Goal: Transaction & Acquisition: Purchase product/service

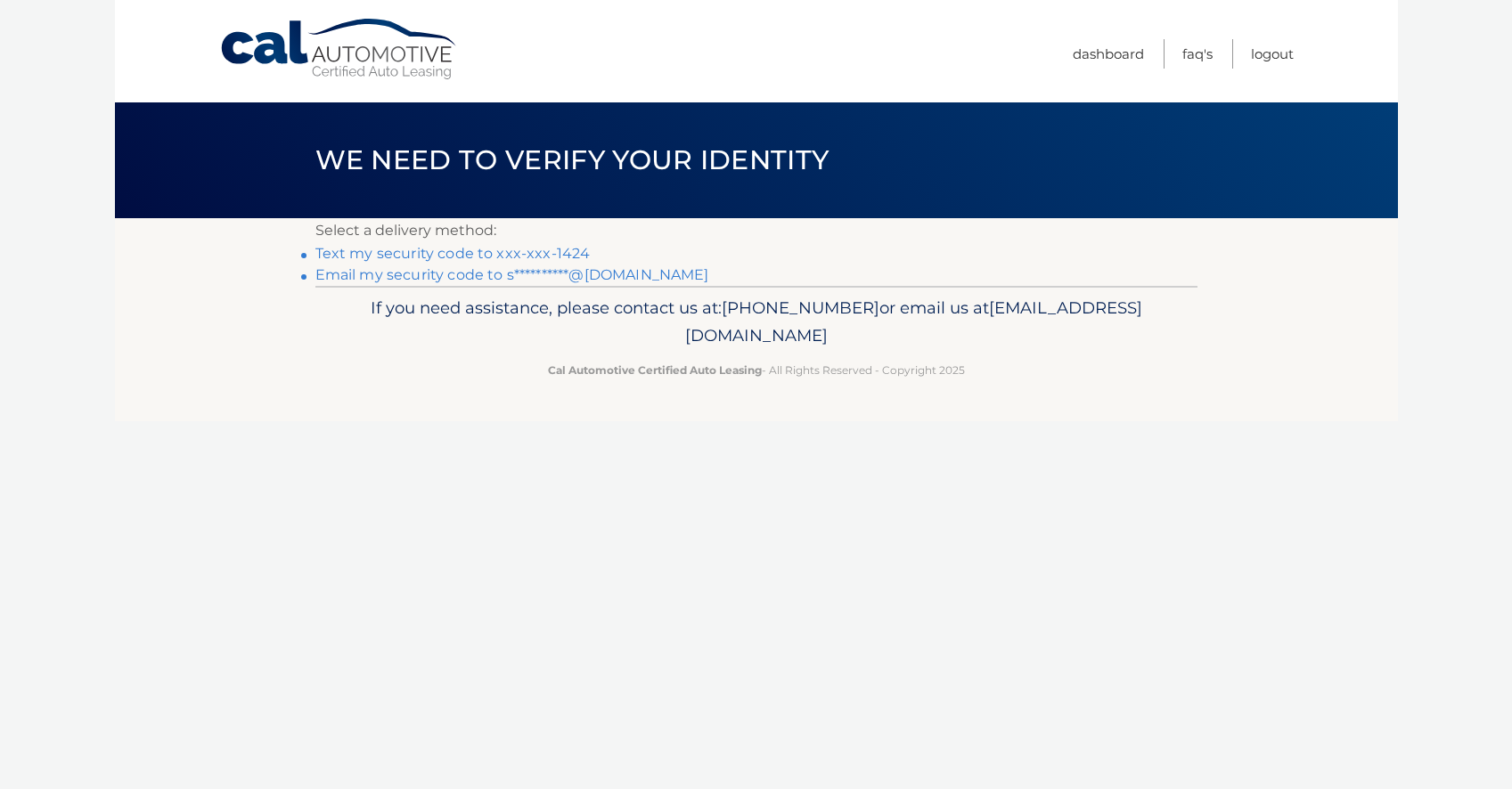
click at [548, 253] on link "Text my security code to xxx-xxx-1424" at bounding box center [453, 253] width 275 height 17
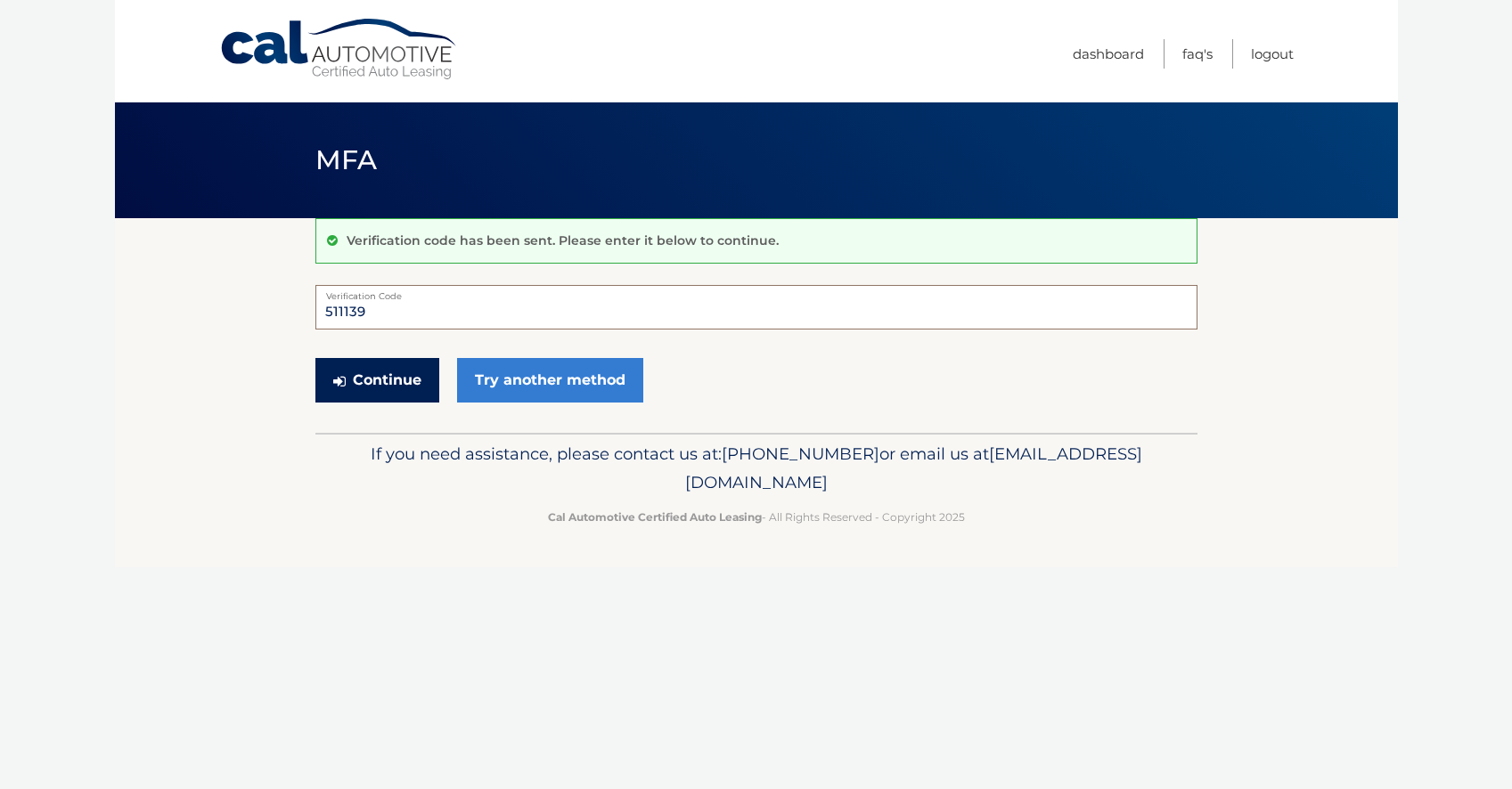
type input "511139"
click at [393, 392] on button "Continue" at bounding box center [377, 381] width 124 height 45
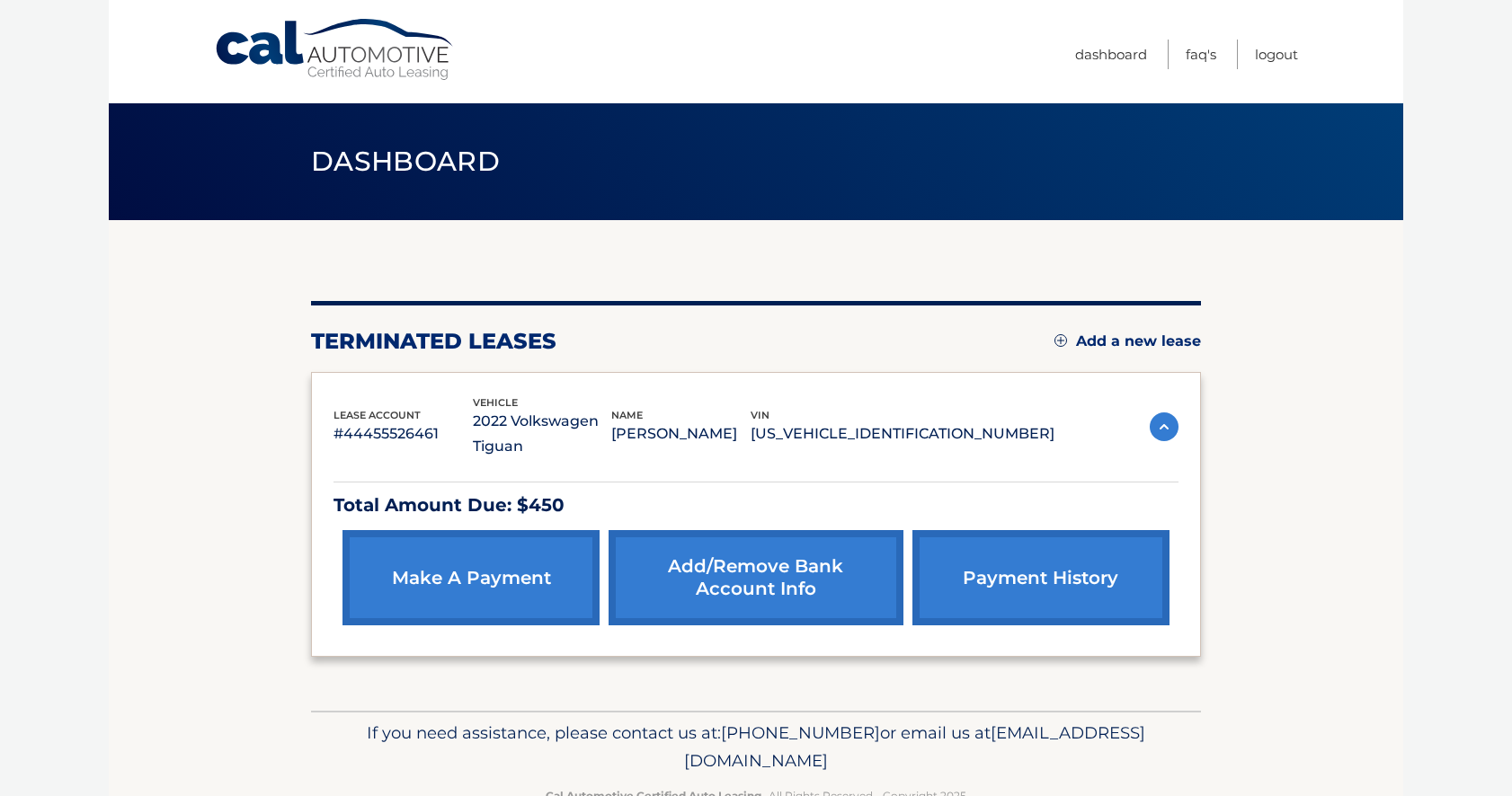
click at [496, 599] on link "make a payment" at bounding box center [471, 577] width 257 height 96
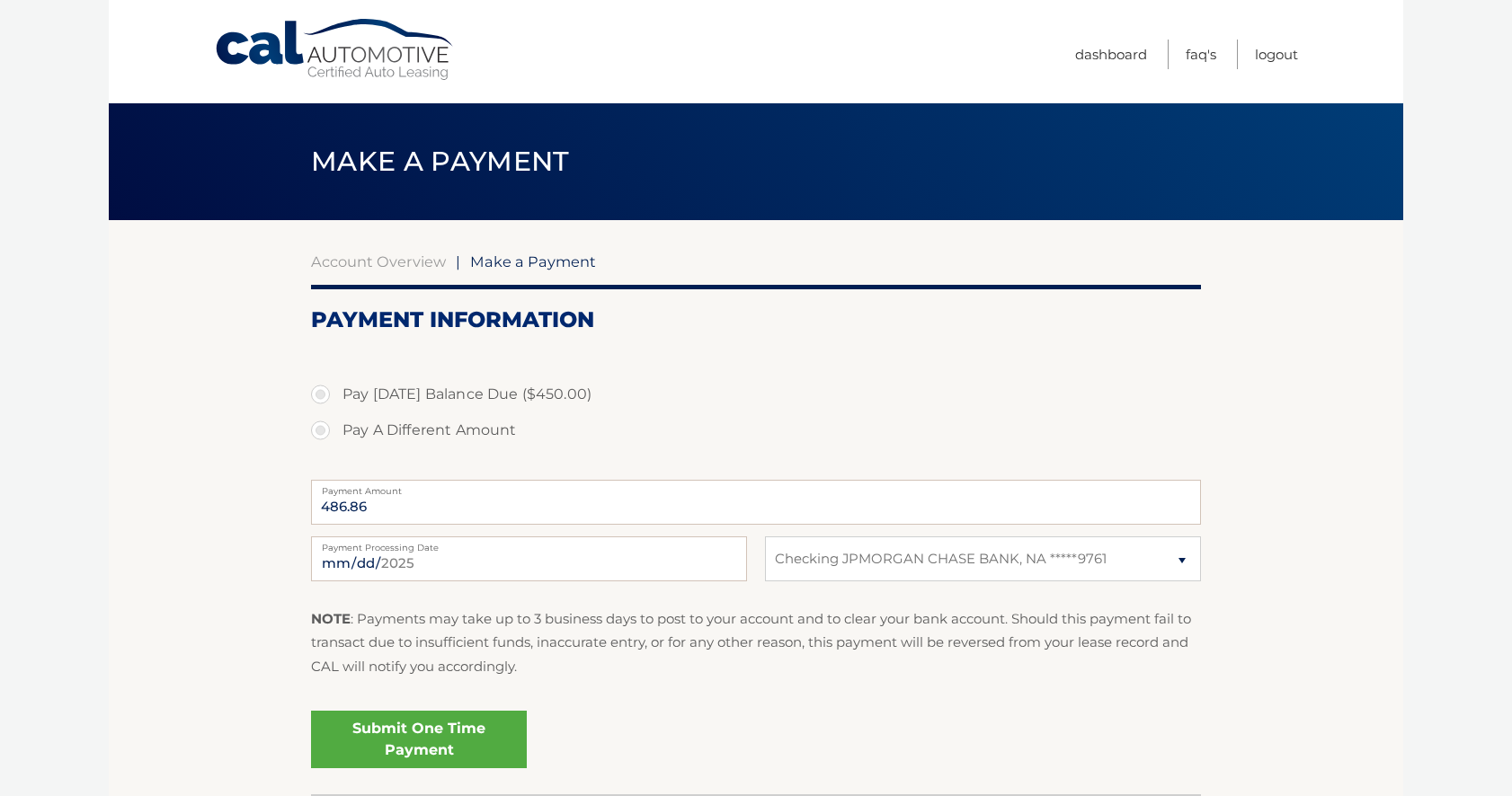
select select "YWQ5OTZlY2QtOGUyMy00YzhjLWIwNGEtZjQ5MWY3NzNjODkx"
click at [462, 563] on input "2025-08-18" at bounding box center [529, 560] width 436 height 45
type input "2025-08-22"
click at [700, 713] on div "Submit One Time Payment" at bounding box center [756, 736] width 889 height 65
click at [328, 395] on label "Pay Today's Balance Due ($450.00)" at bounding box center [756, 394] width 889 height 35
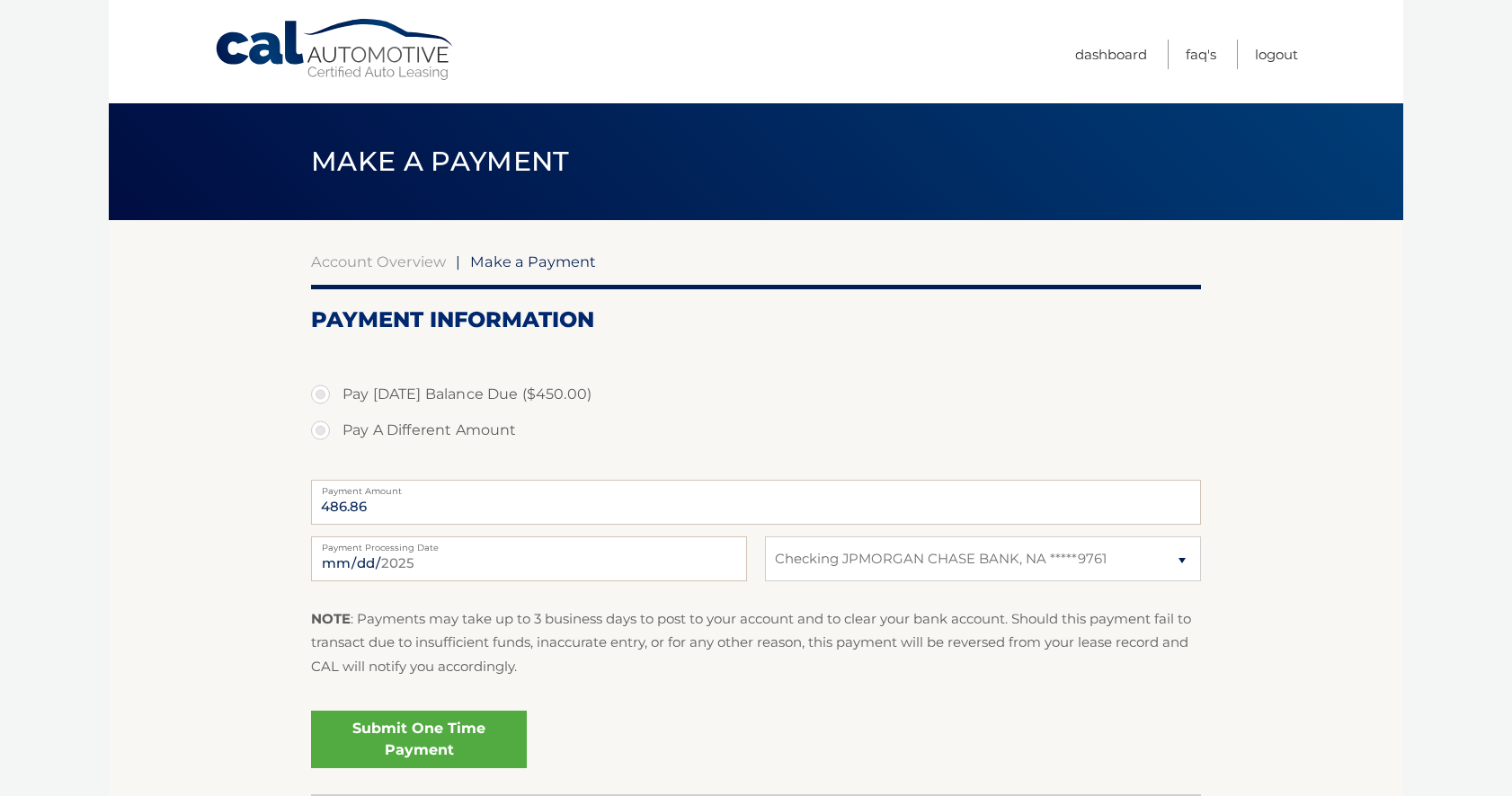
click at [328, 395] on input "Pay Today's Balance Due ($450.00)" at bounding box center [327, 390] width 18 height 29
radio input "true"
type input "450.00"
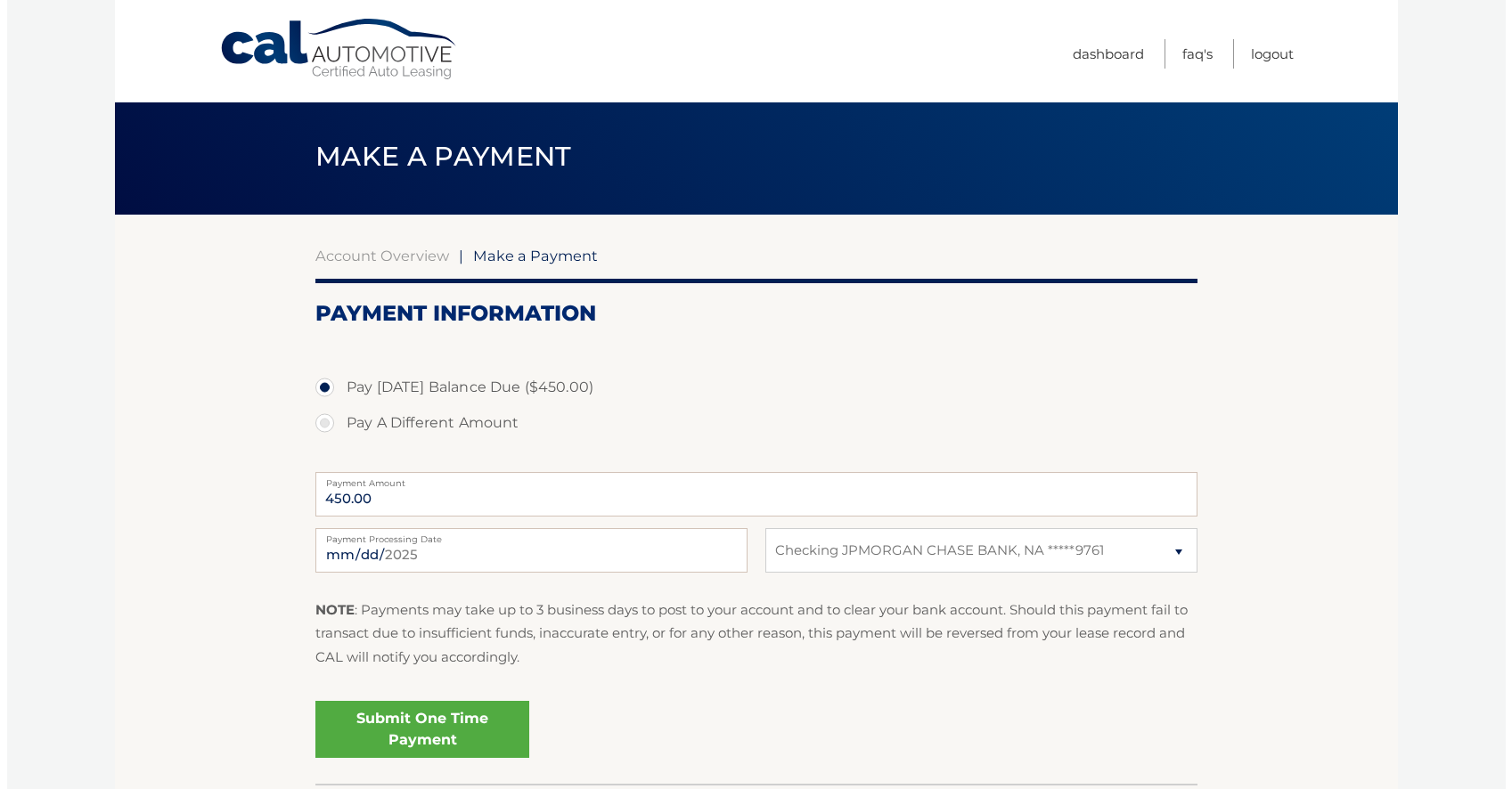
scroll to position [130, 0]
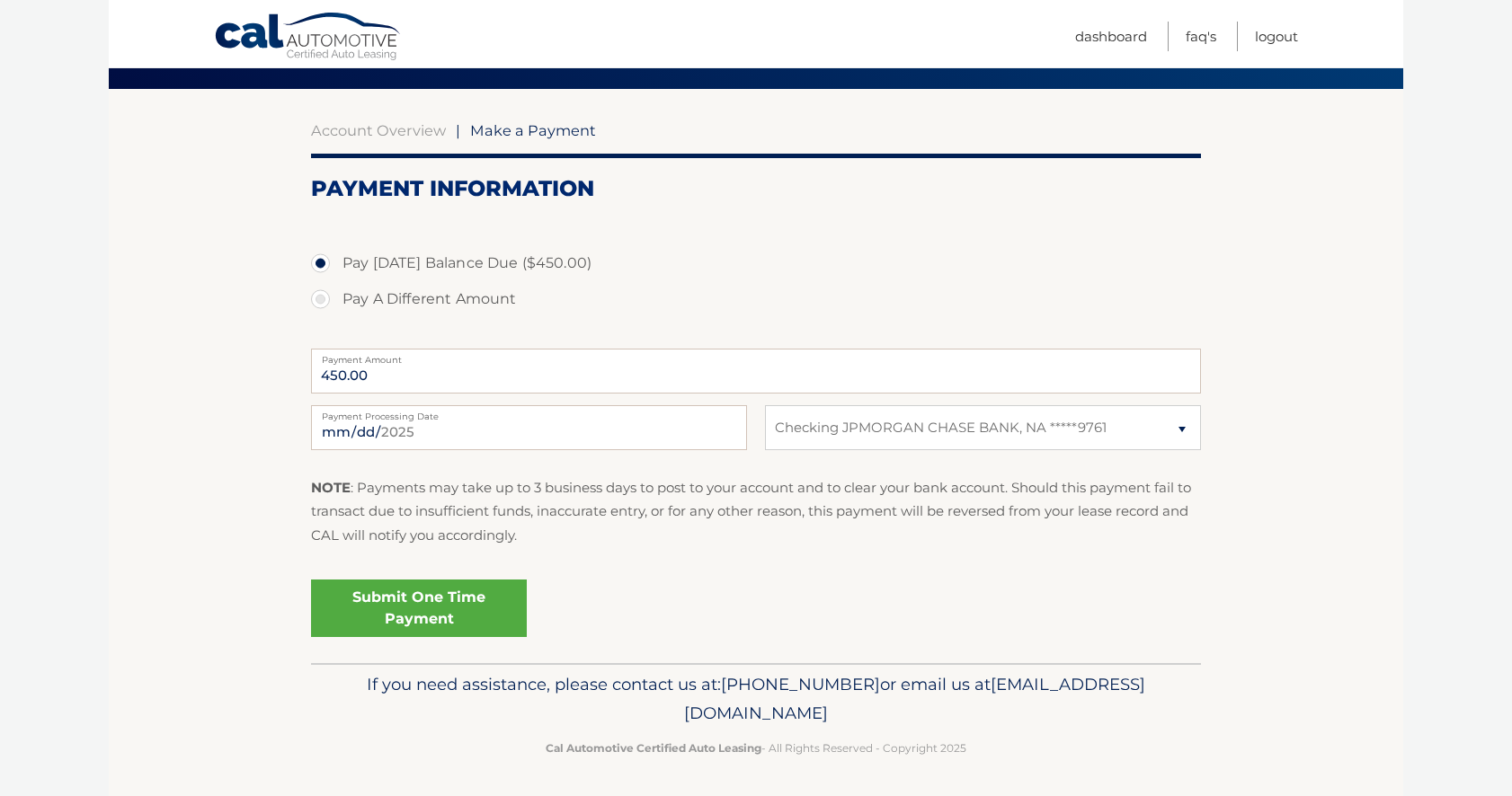
click at [414, 612] on link "Submit One Time Payment" at bounding box center [419, 608] width 216 height 57
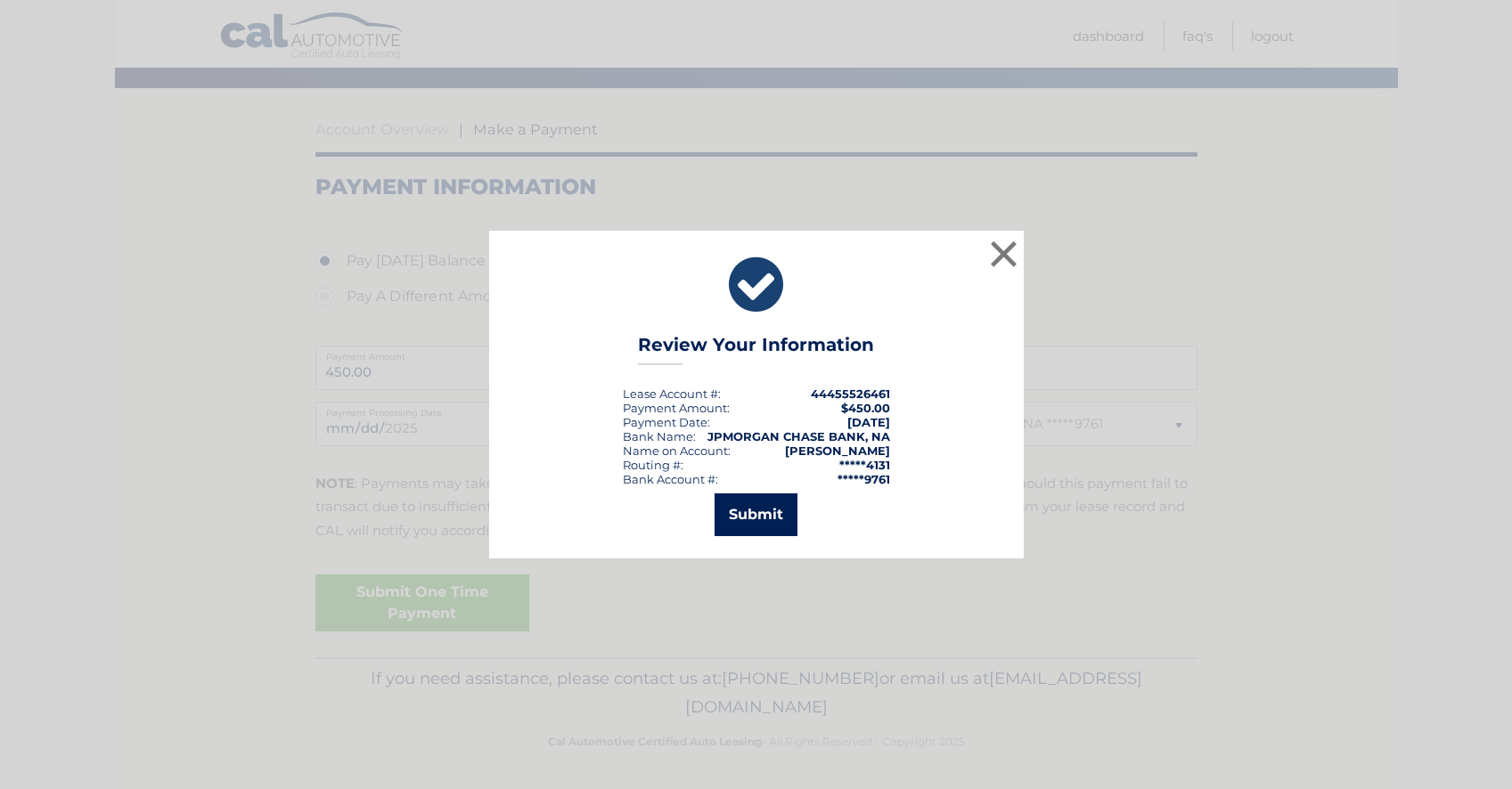
click at [758, 511] on button "Submit" at bounding box center [756, 515] width 83 height 43
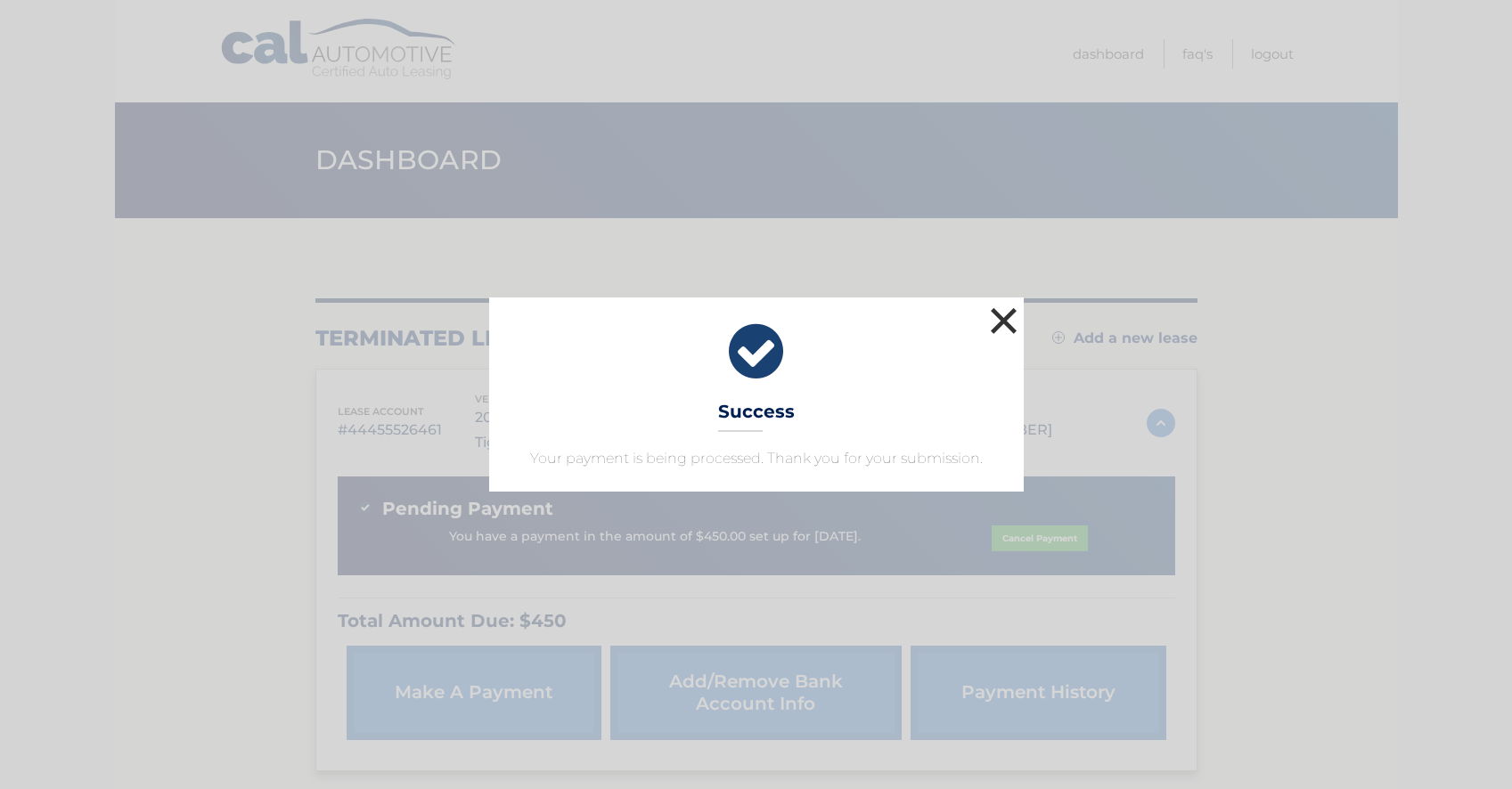
click at [1008, 320] on button "×" at bounding box center [1004, 320] width 35 height 35
